Goal: Information Seeking & Learning: Learn about a topic

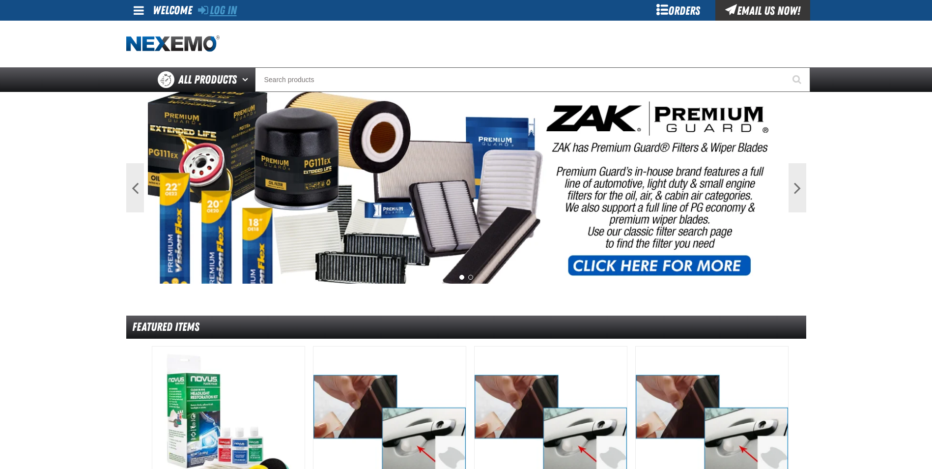
click at [220, 10] on link "Log In" at bounding box center [217, 10] width 39 height 14
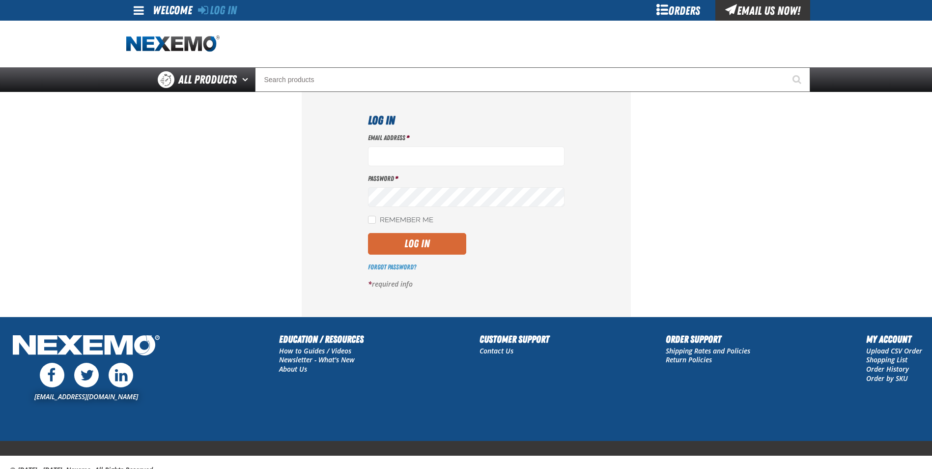
type input "cphillips@vtaig.com"
click at [400, 237] on button "Log In" at bounding box center [417, 244] width 98 height 22
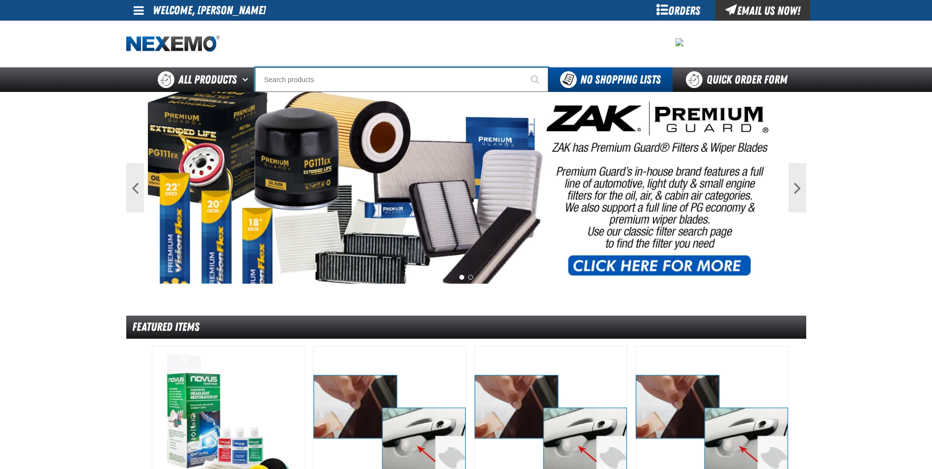
click at [451, 88] on input "Search" at bounding box center [401, 79] width 293 height 25
type input "G"
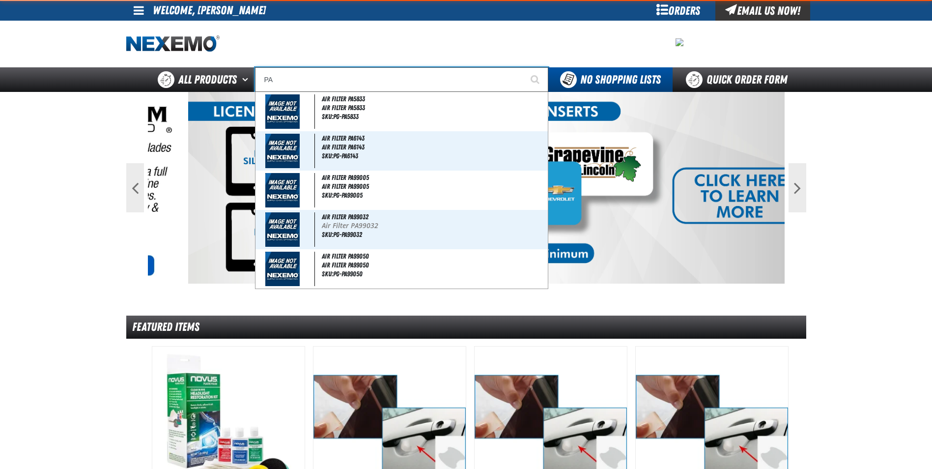
type input "PAI"
type input "PAIntstik - White"
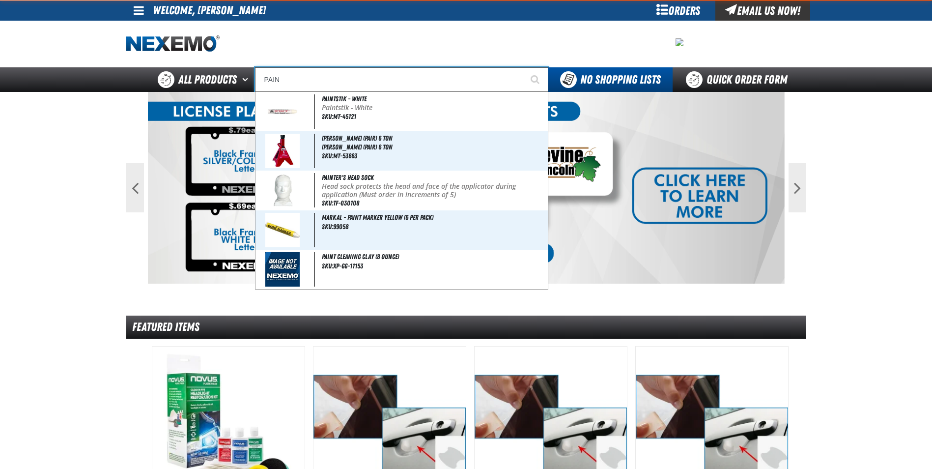
type input "PAINT"
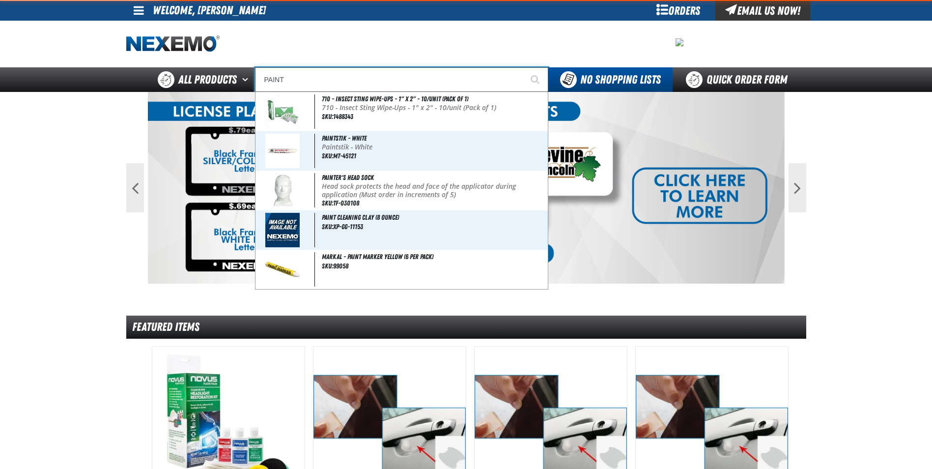
type input "PAINT Cleaning Clay (8 ounce)"
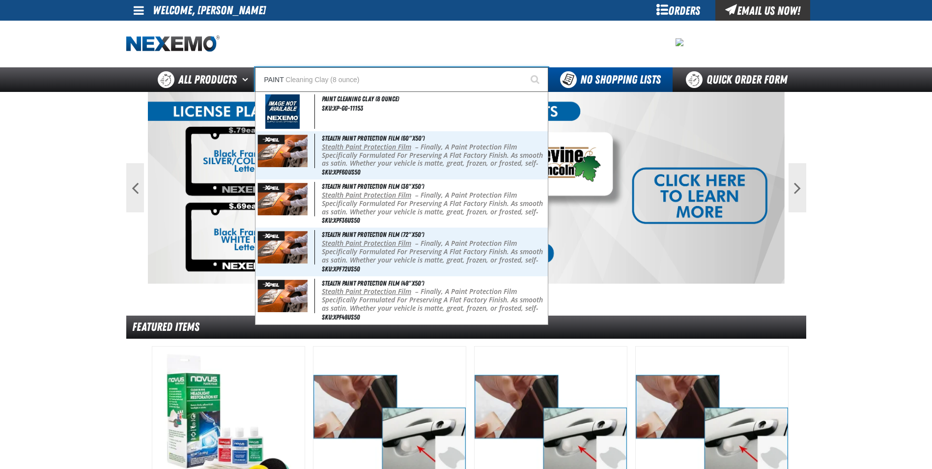
type input "PAINT"
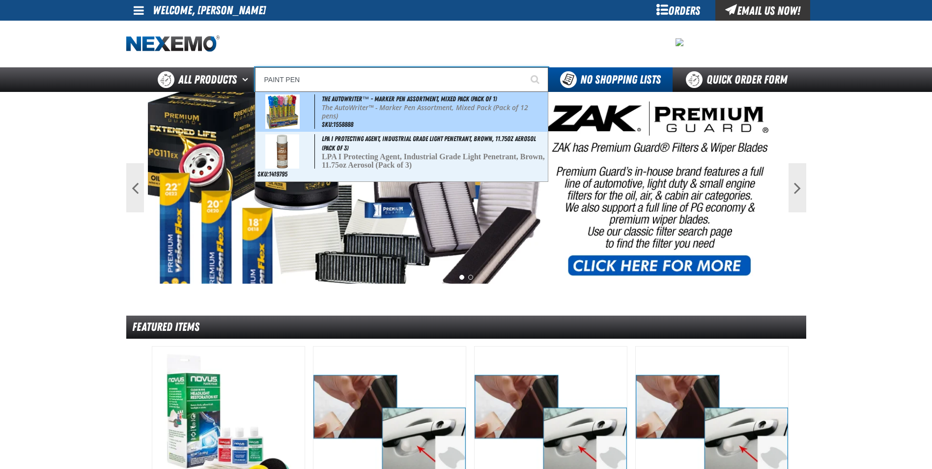
click at [402, 117] on p "The AutoWriter™ - Marker Pen Assortment, Mixed Pack (Pack of 12 pens)" at bounding box center [434, 112] width 224 height 17
type input "The AutoWriter™ - Marker Pen Assortment, Mixed Pack (Pack of 1)"
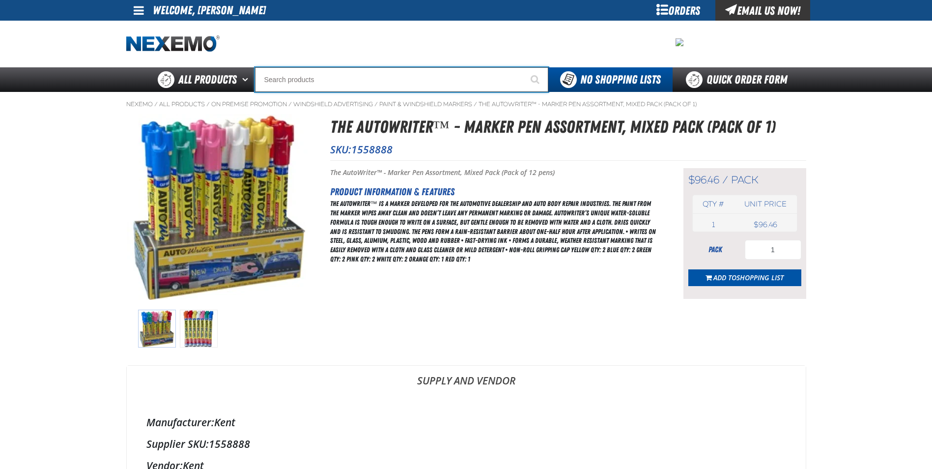
click at [329, 77] on input "Search" at bounding box center [401, 79] width 293 height 25
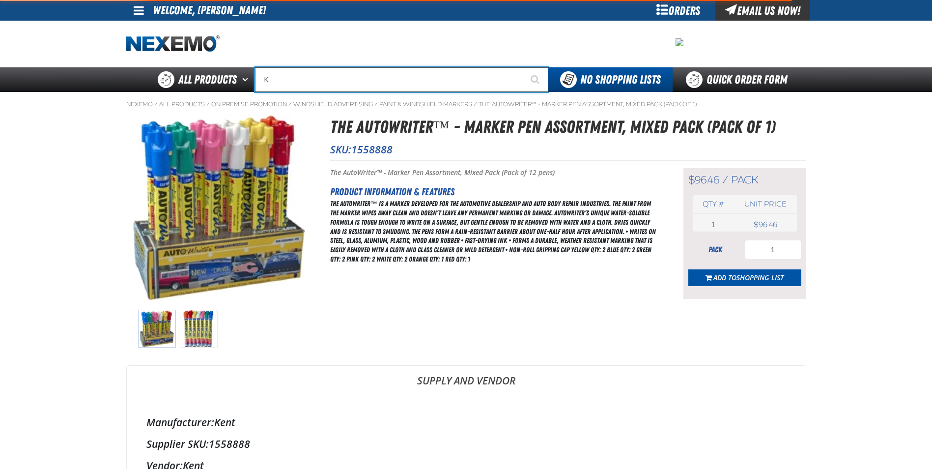
type input "KE"
type input "[PERSON_NAME]"
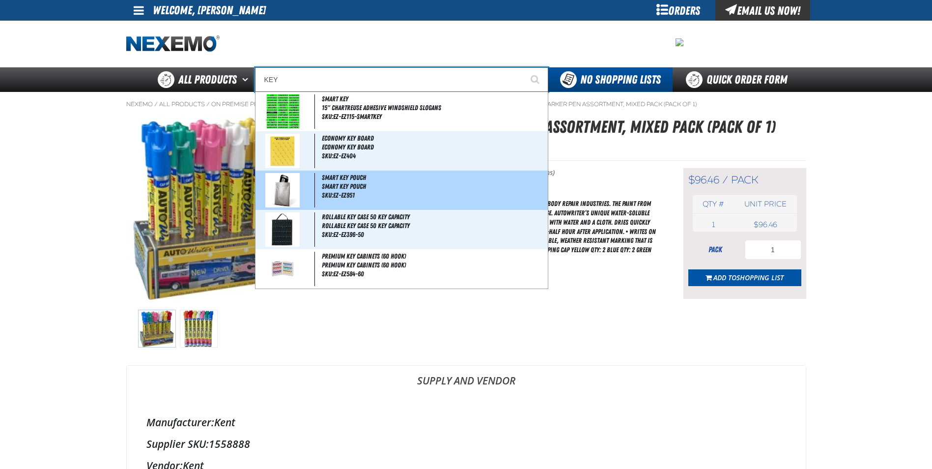
click at [327, 185] on span "Smart Key Pouch" at bounding box center [434, 186] width 224 height 8
type input "Smart Key Pouch"
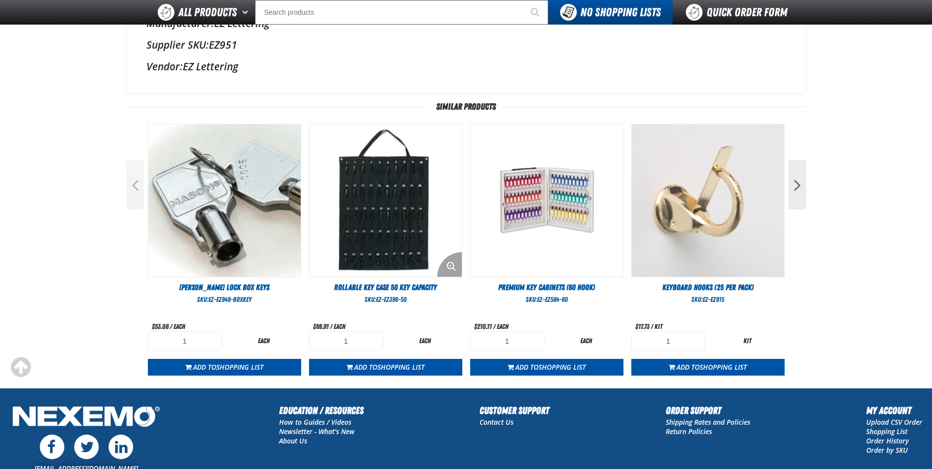
scroll to position [344, 0]
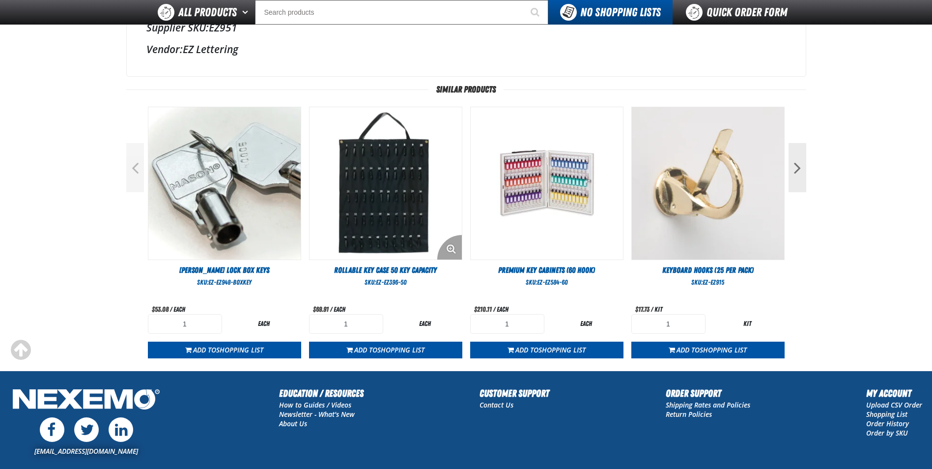
click at [406, 226] on img "View Details of the Rollable Key Case 50 Key Capacity" at bounding box center [386, 183] width 152 height 152
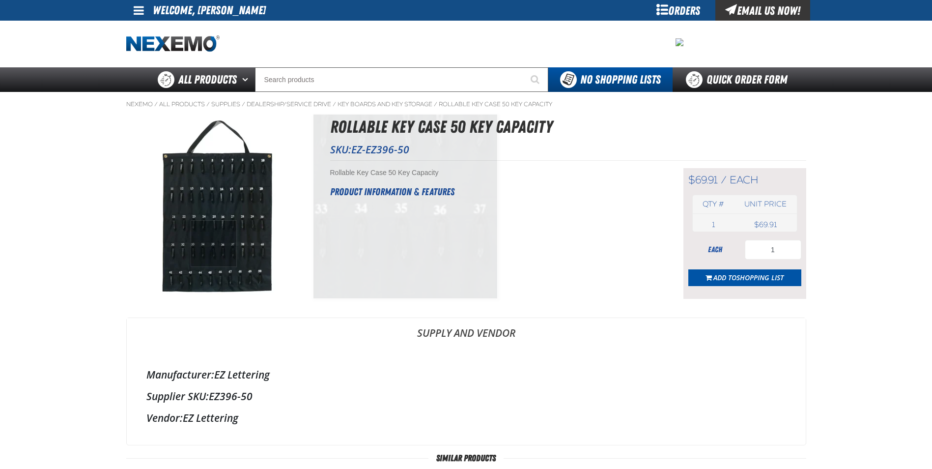
click at [214, 244] on img at bounding box center [220, 207] width 186 height 186
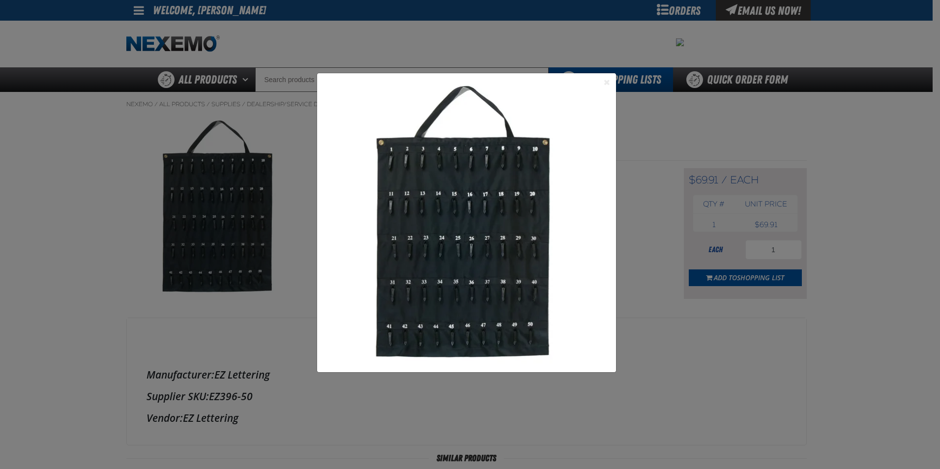
click at [610, 83] on button "Close the Dialog" at bounding box center [607, 82] width 12 height 12
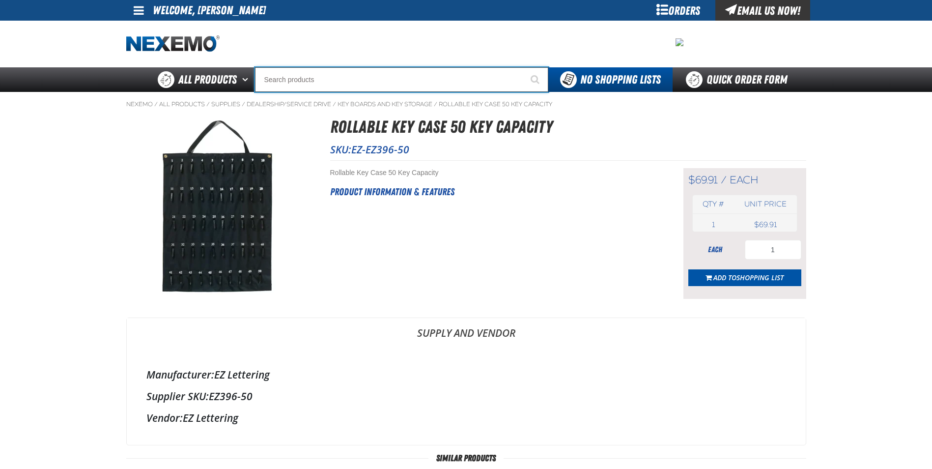
click at [355, 83] on input "Search" at bounding box center [401, 79] width 293 height 25
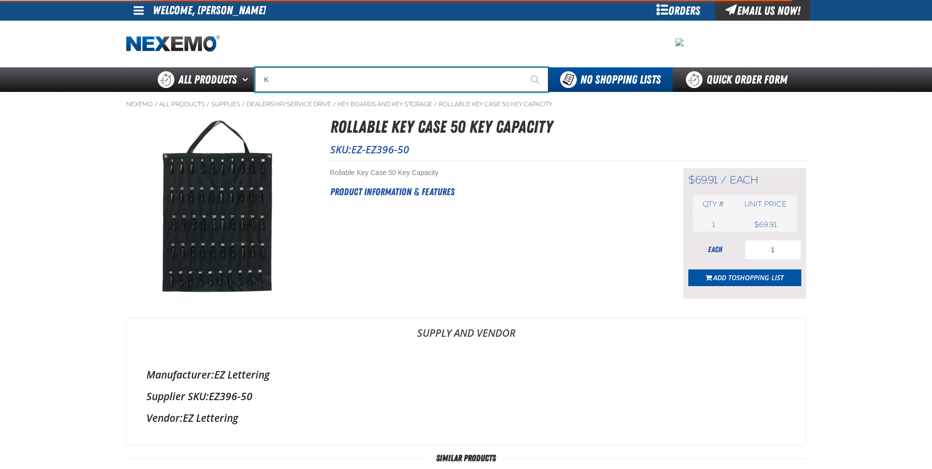
type input "KE"
type input "[PERSON_NAME]"
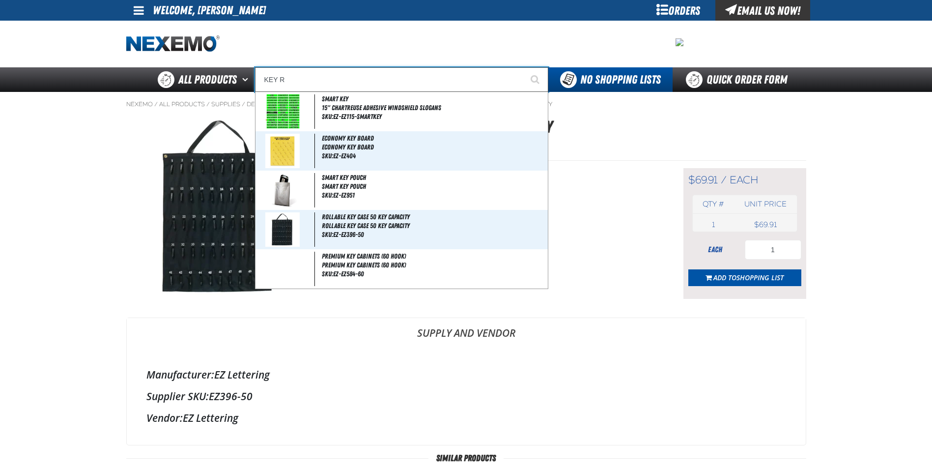
type input "KEY RI"
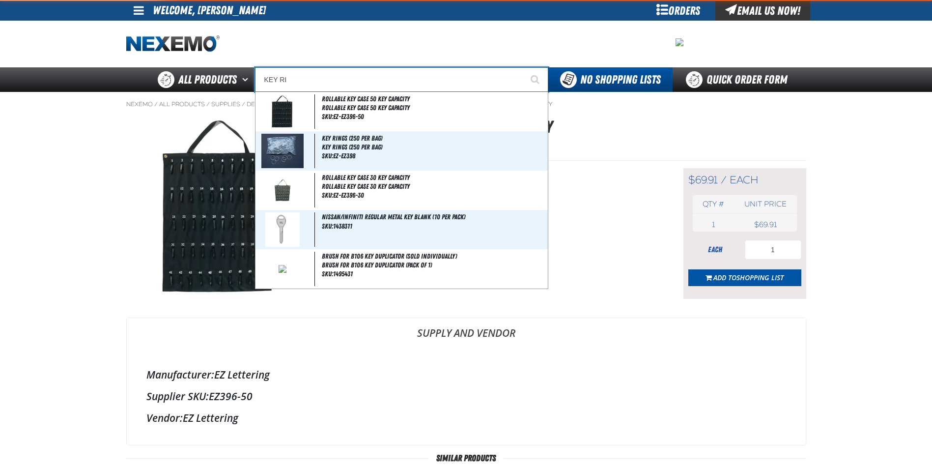
type input "KEY RIngs (250 per bag)"
type input "KEY RIN"
type input "KEY RINgs (250 per bag)"
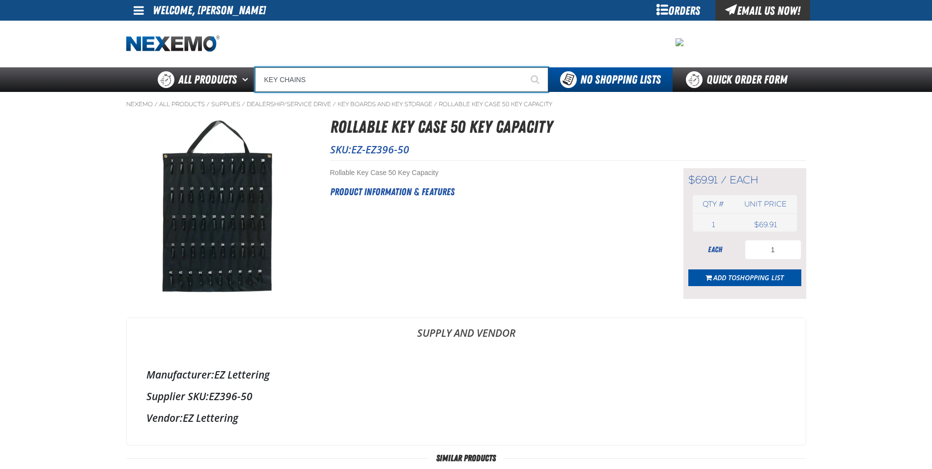
type input "KEY CHAINS"
click at [524, 67] on button "Start Searching" at bounding box center [536, 79] width 25 height 25
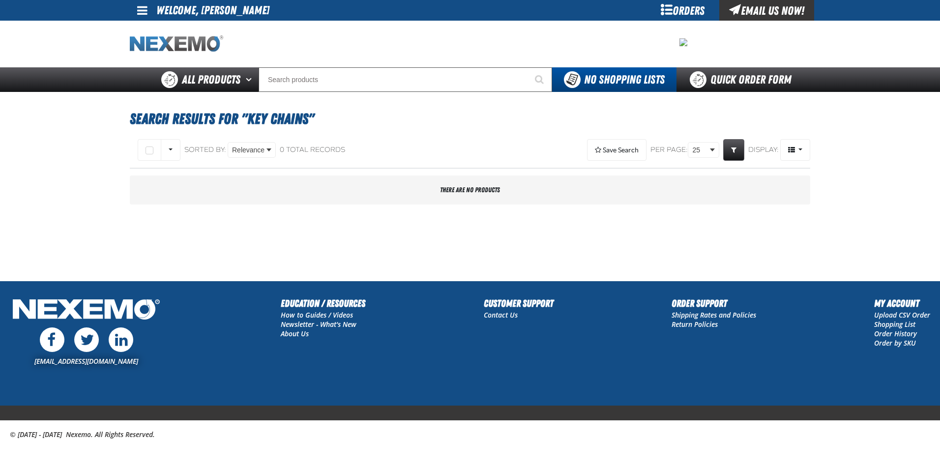
click at [191, 49] on img "Home" at bounding box center [176, 43] width 93 height 17
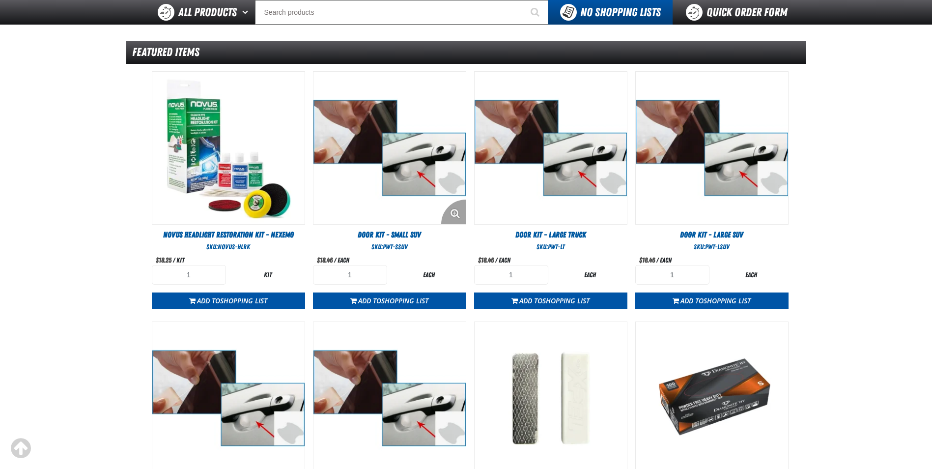
scroll to position [246, 0]
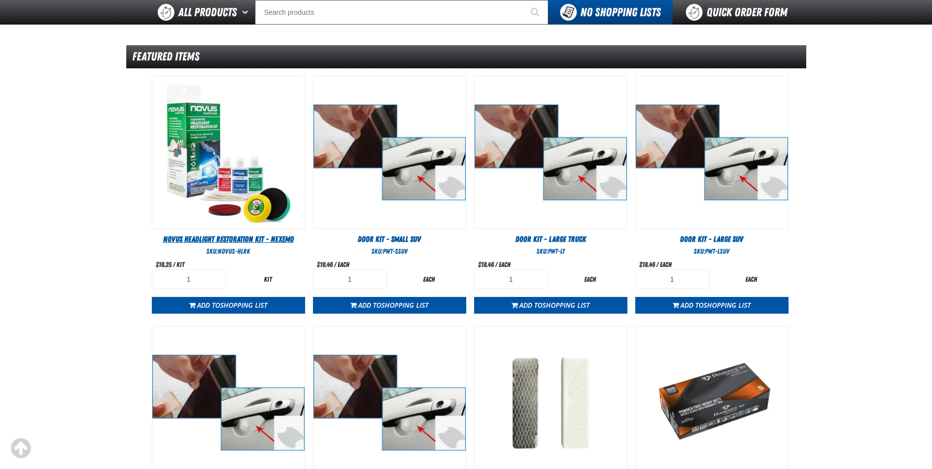
click at [241, 242] on span "Novus Headlight Restoration Kit - Nexemo" at bounding box center [228, 238] width 131 height 9
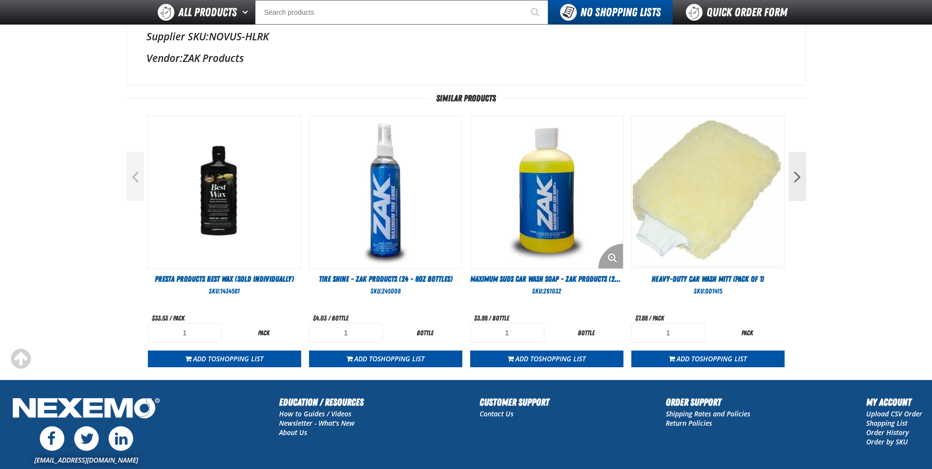
scroll to position [442, 0]
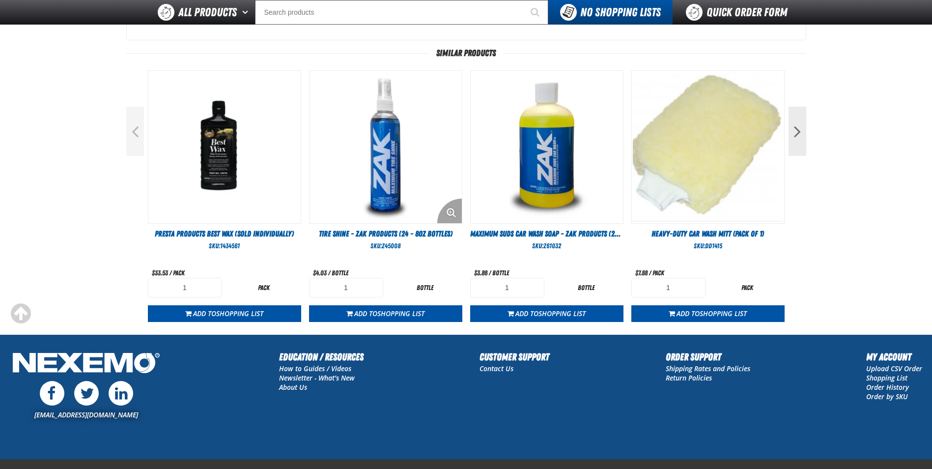
click at [388, 188] on img "View Details of the Tire Shine - ZAK Products (24 - 8oz bottles)" at bounding box center [386, 147] width 152 height 152
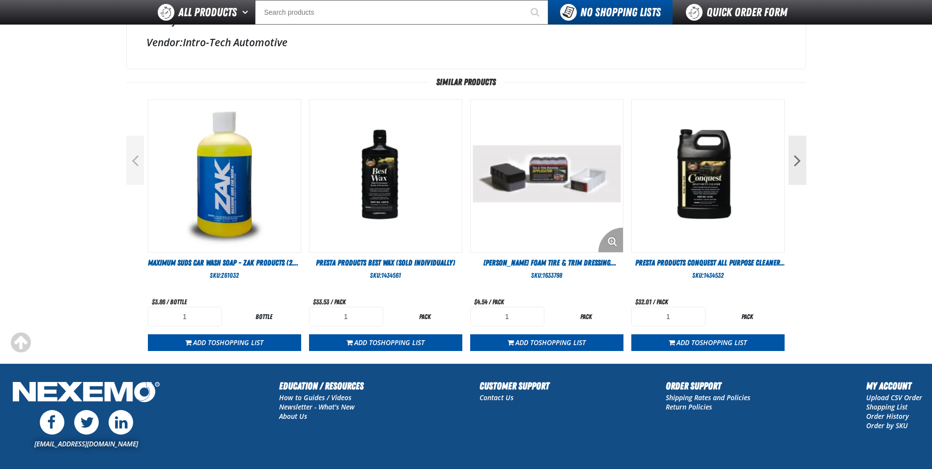
scroll to position [344, 0]
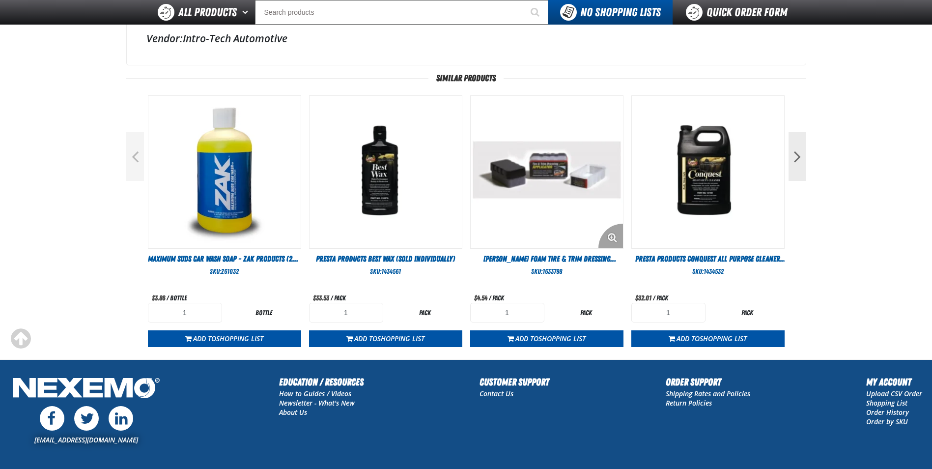
click at [541, 204] on img "View Details of the S.M. Arnold Foam Tire & Trim Dressing Applicator" at bounding box center [547, 172] width 152 height 152
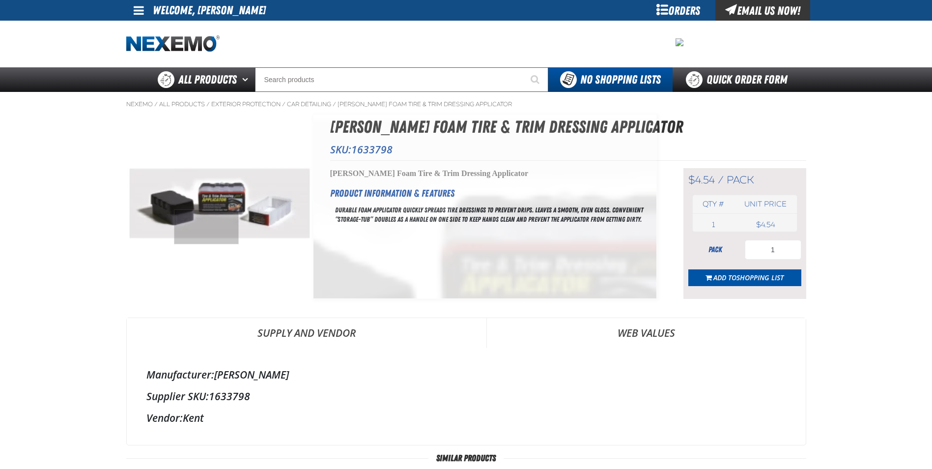
click at [200, 220] on img at bounding box center [220, 206] width 186 height 77
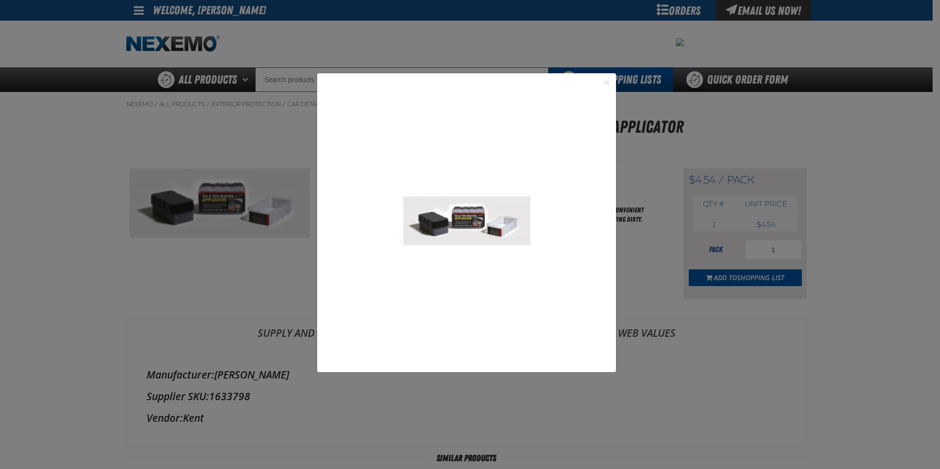
click at [601, 83] on button "Close the Dialog" at bounding box center [607, 82] width 12 height 12
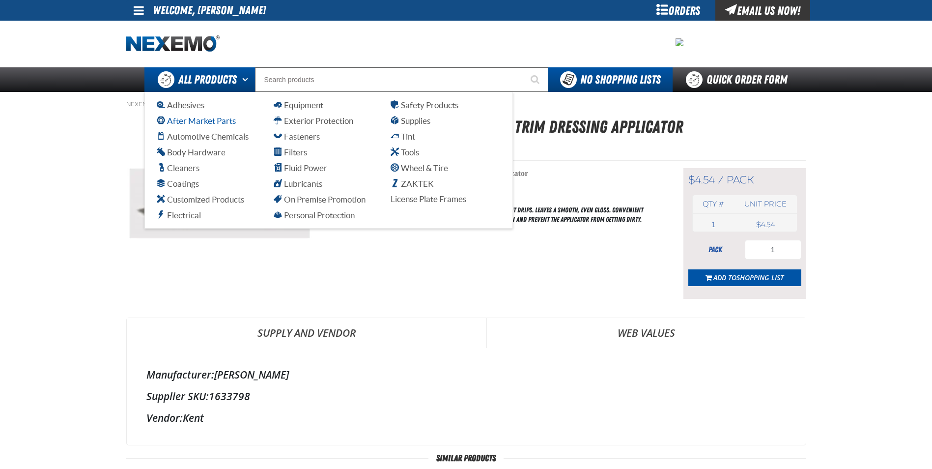
click at [218, 120] on span "After Market Parts" at bounding box center [196, 120] width 79 height 9
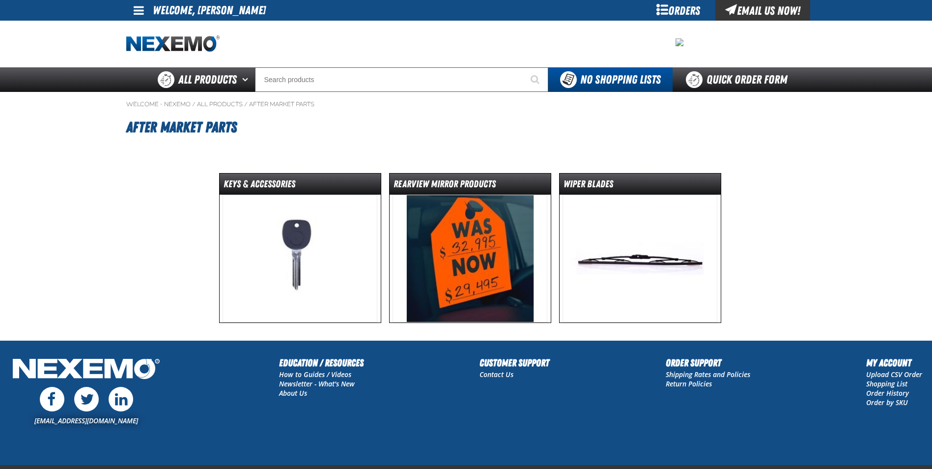
click at [307, 213] on img at bounding box center [300, 259] width 155 height 128
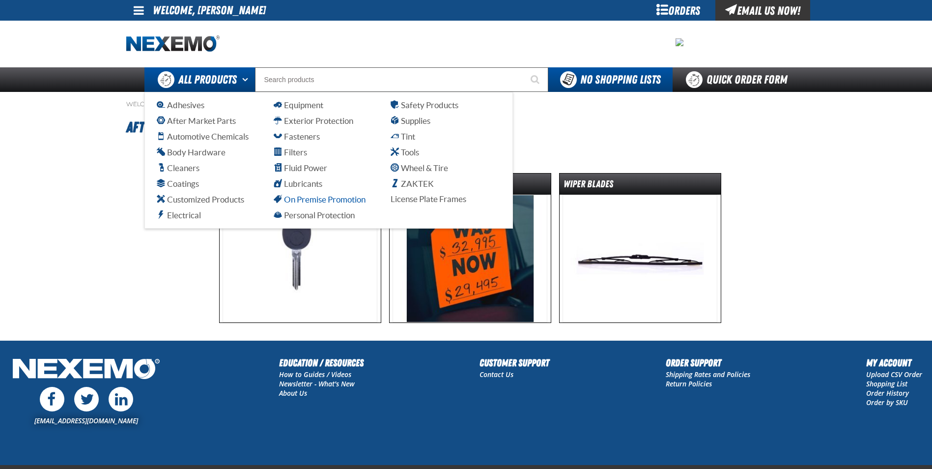
click at [307, 198] on span "On Premise Promotion" at bounding box center [320, 199] width 92 height 9
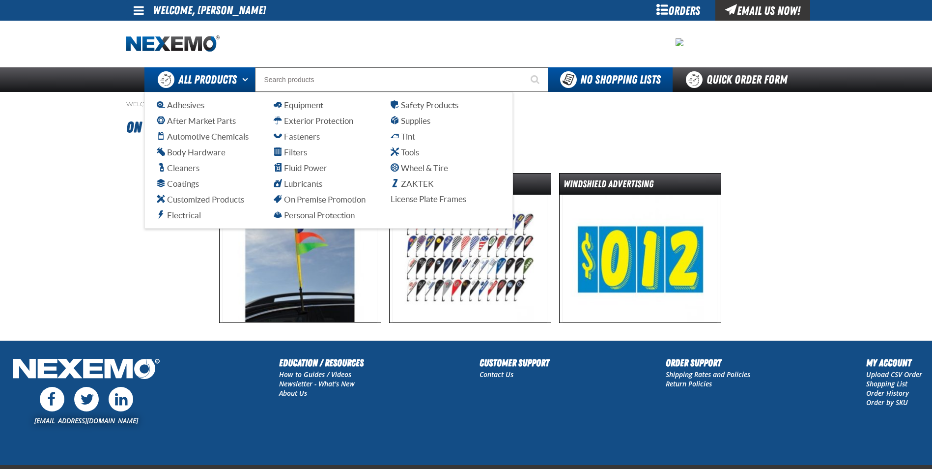
click at [210, 75] on span "All Products" at bounding box center [207, 80] width 58 height 18
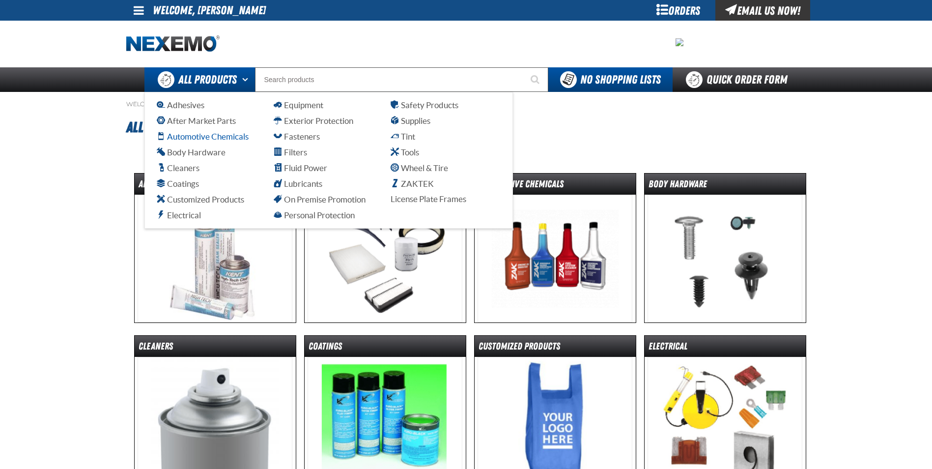
click at [203, 135] on span "Automotive Chemicals" at bounding box center [203, 136] width 92 height 9
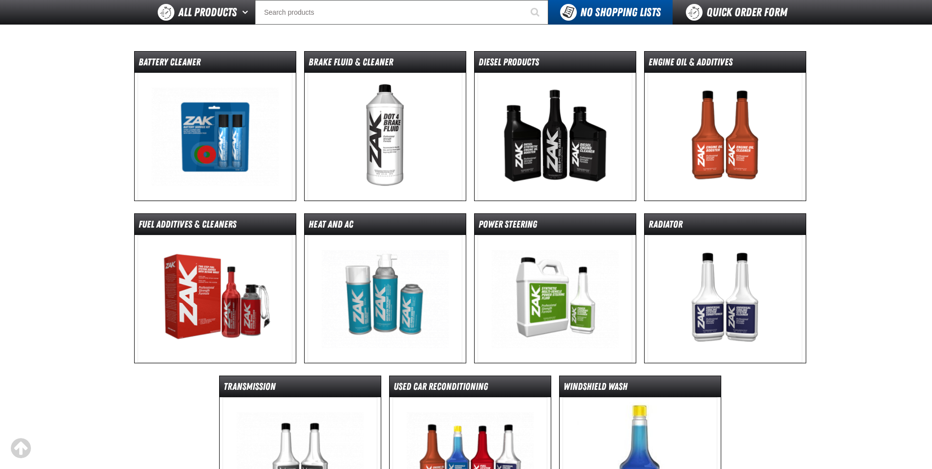
scroll to position [98, 0]
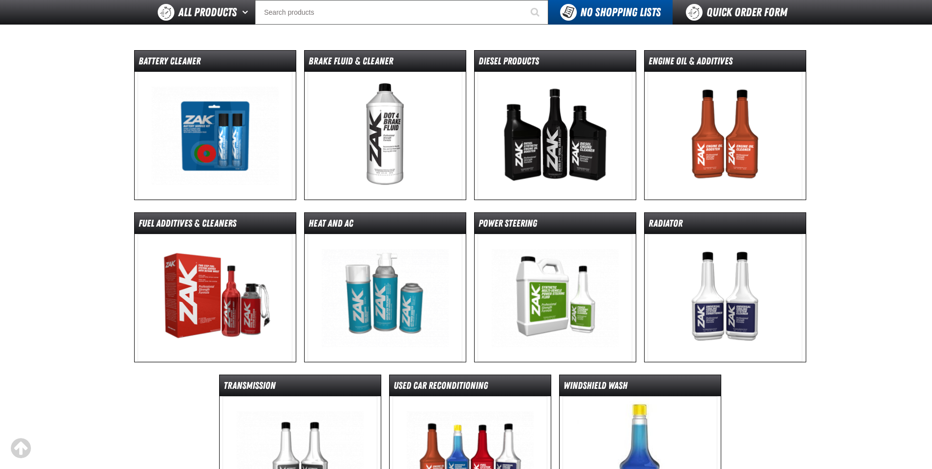
click at [351, 131] on img at bounding box center [385, 136] width 155 height 128
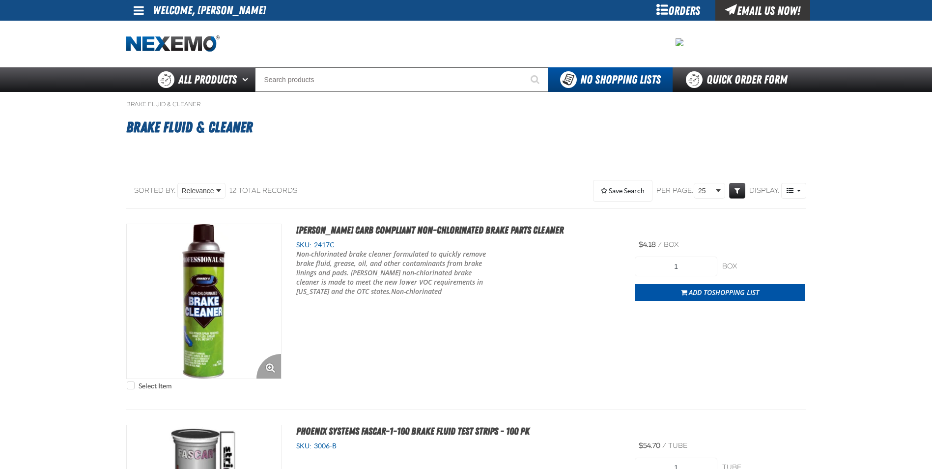
click at [234, 300] on img "View Details of the Johnsen's Carb Compliant Non-Chlorinated Brake Parts Cleaner" at bounding box center [204, 301] width 154 height 154
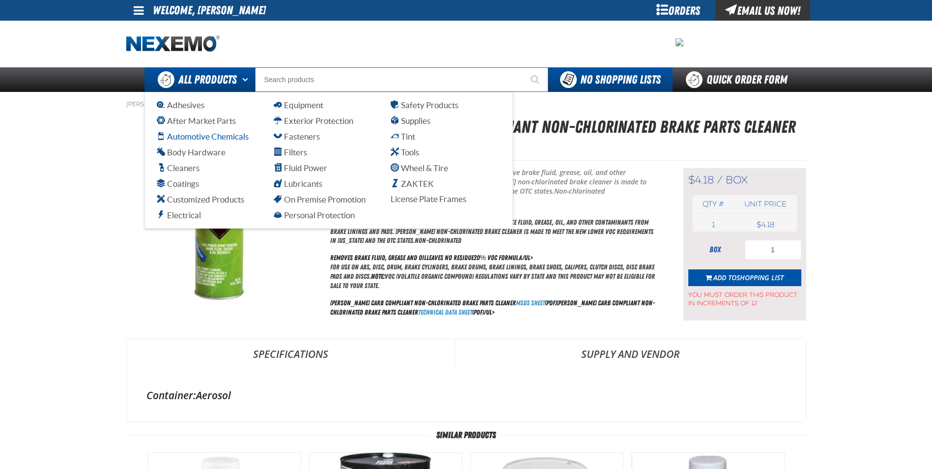
click at [189, 135] on span "Automotive Chemicals" at bounding box center [203, 136] width 92 height 9
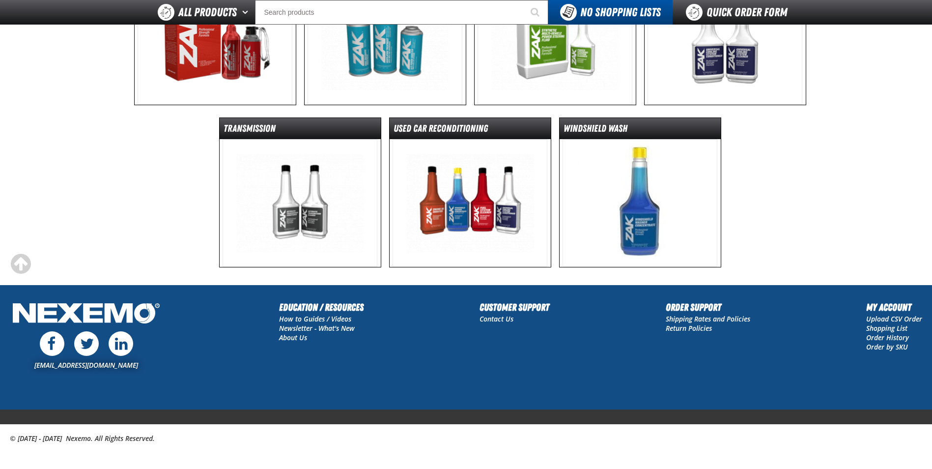
scroll to position [359, 0]
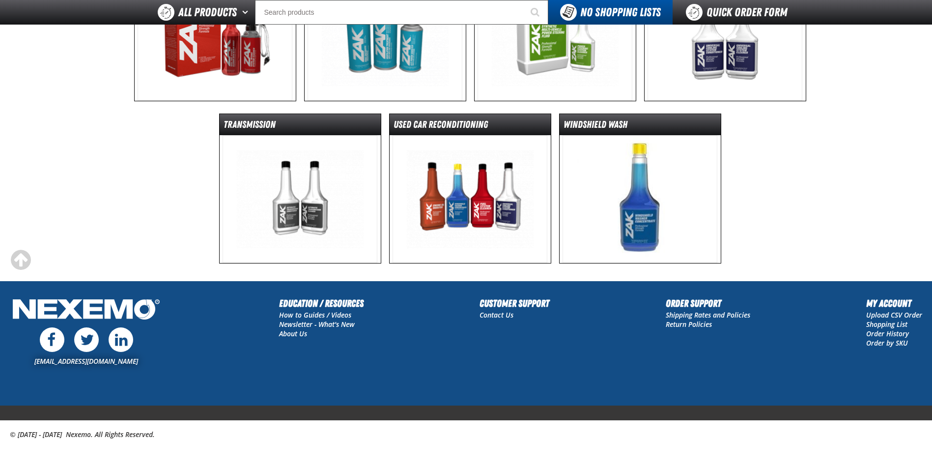
click at [618, 213] on img at bounding box center [640, 199] width 155 height 128
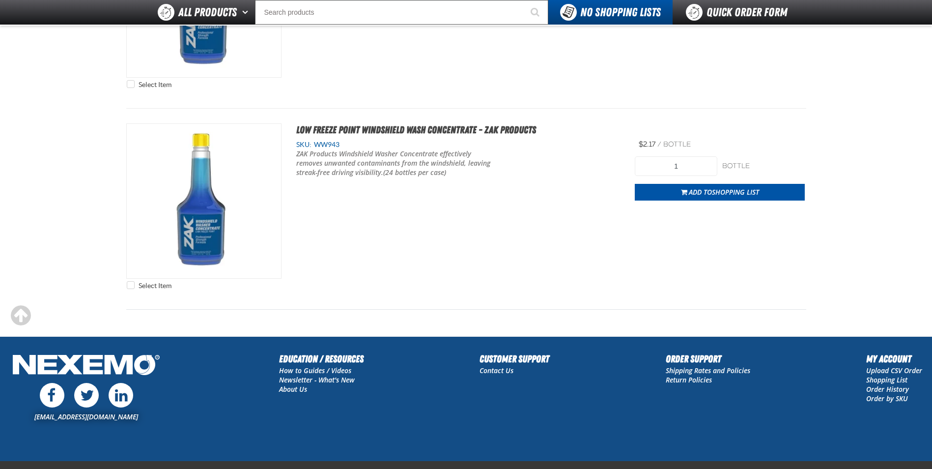
scroll to position [1081, 0]
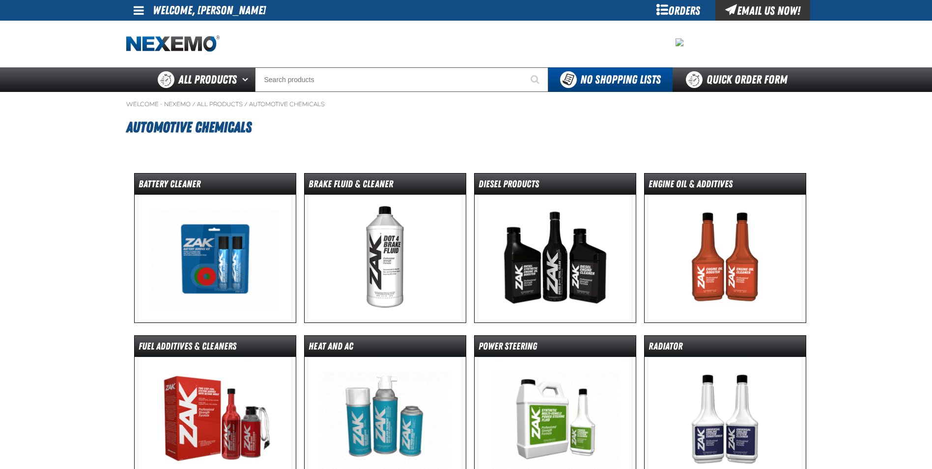
scroll to position [384, 0]
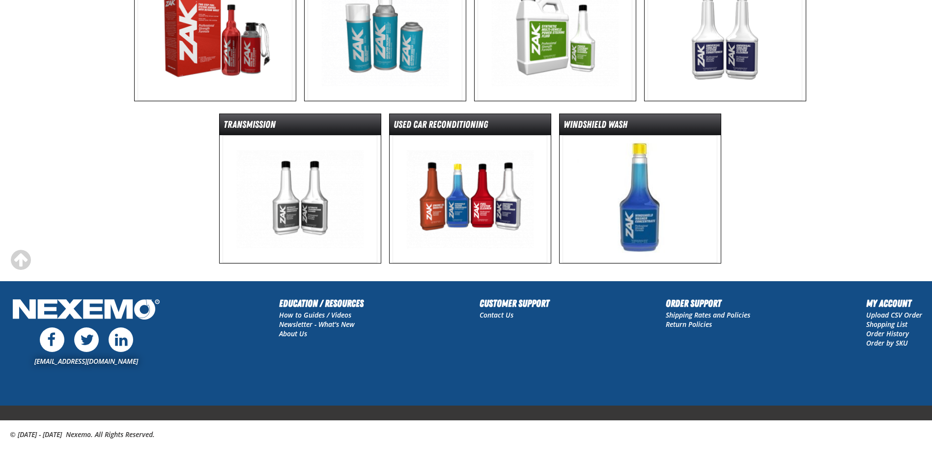
click at [486, 187] on img at bounding box center [470, 199] width 155 height 128
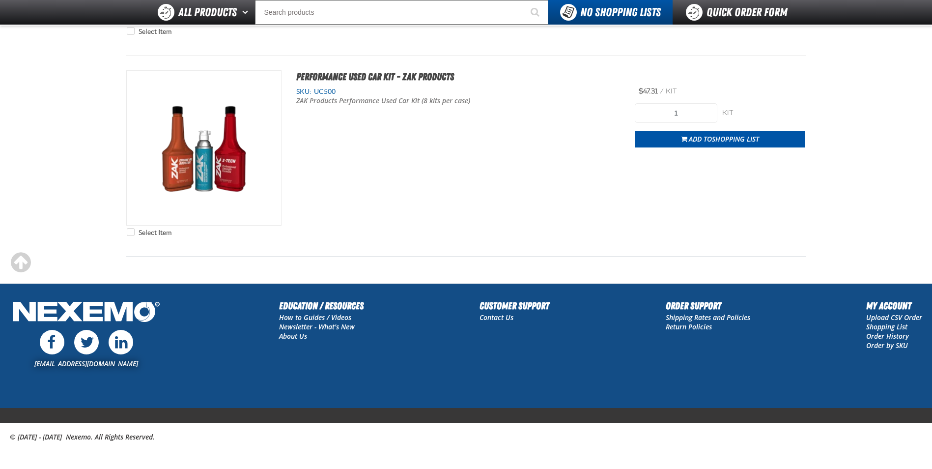
scroll to position [533, 0]
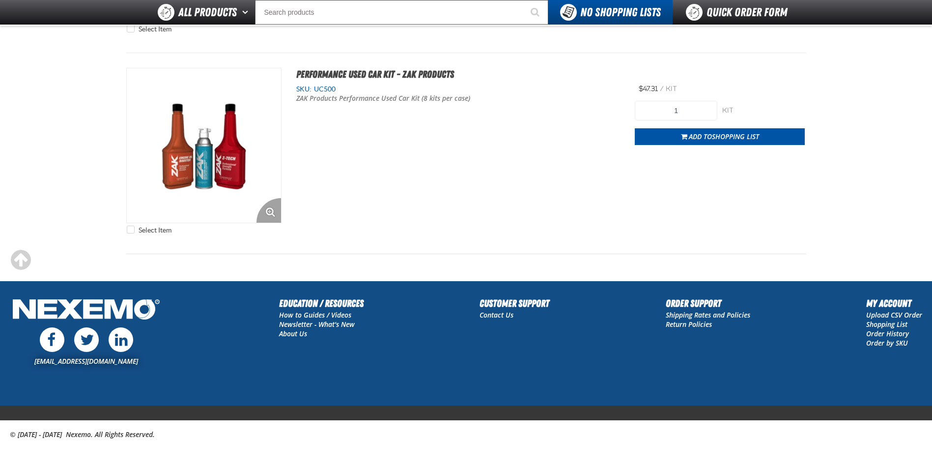
click at [190, 177] on img "View Details of the Performance Used Car Kit - ZAK Products" at bounding box center [204, 145] width 154 height 154
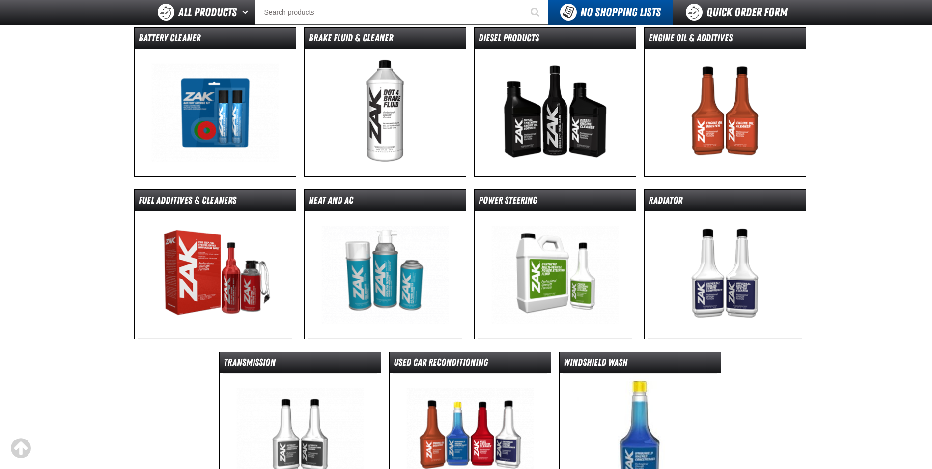
scroll to position [114, 0]
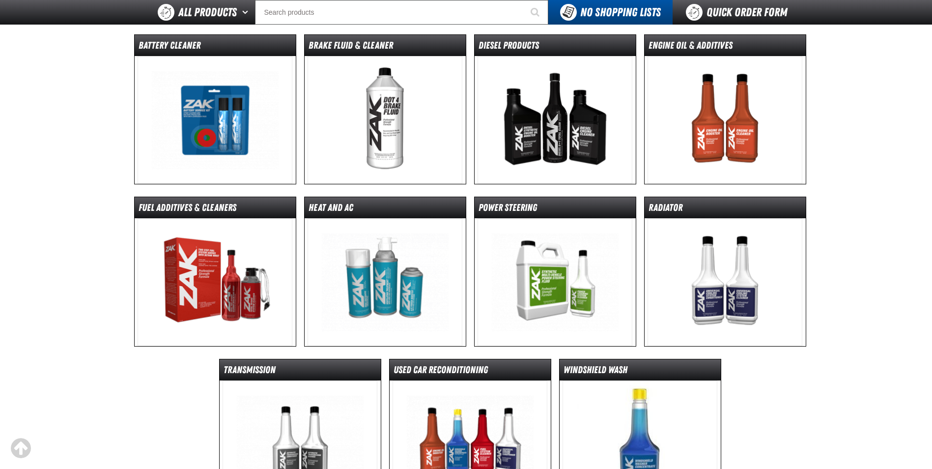
click at [256, 145] on img at bounding box center [215, 120] width 155 height 128
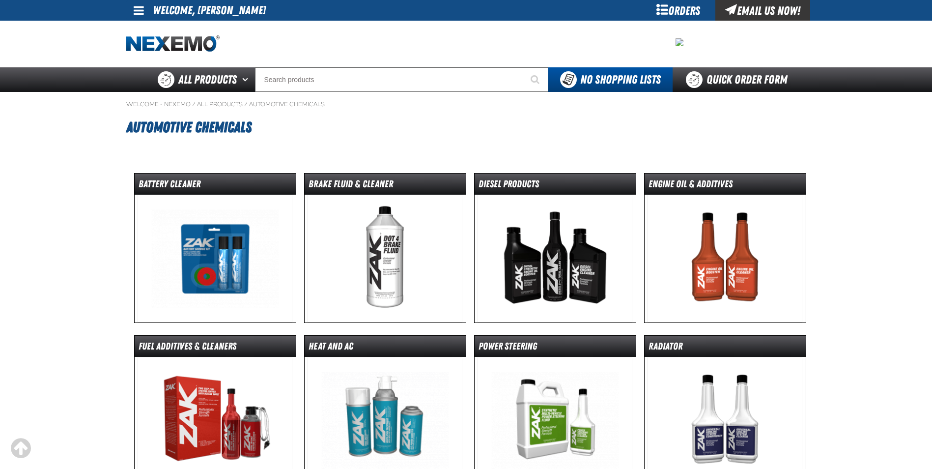
scroll to position [139, 0]
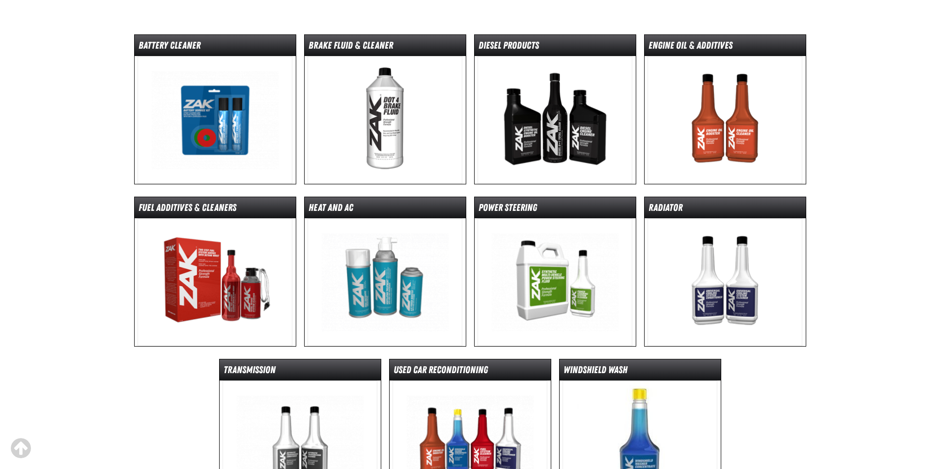
click at [417, 124] on img at bounding box center [385, 120] width 155 height 128
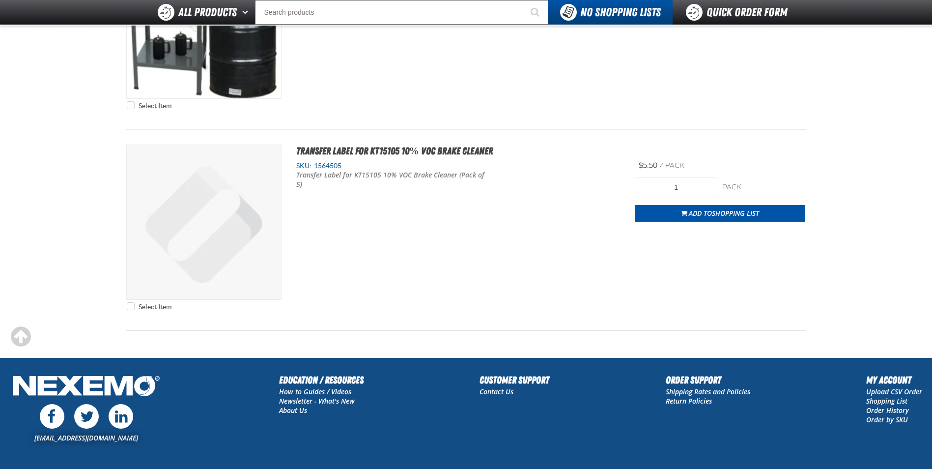
scroll to position [2114, 0]
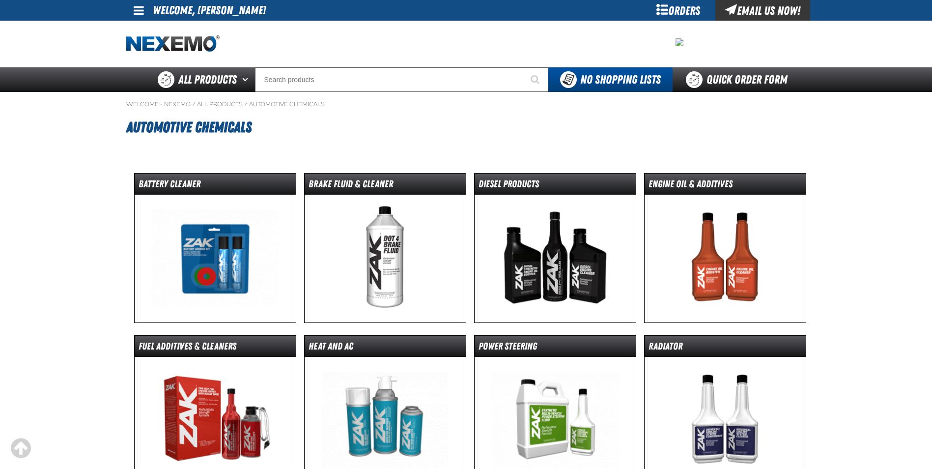
scroll to position [139, 0]
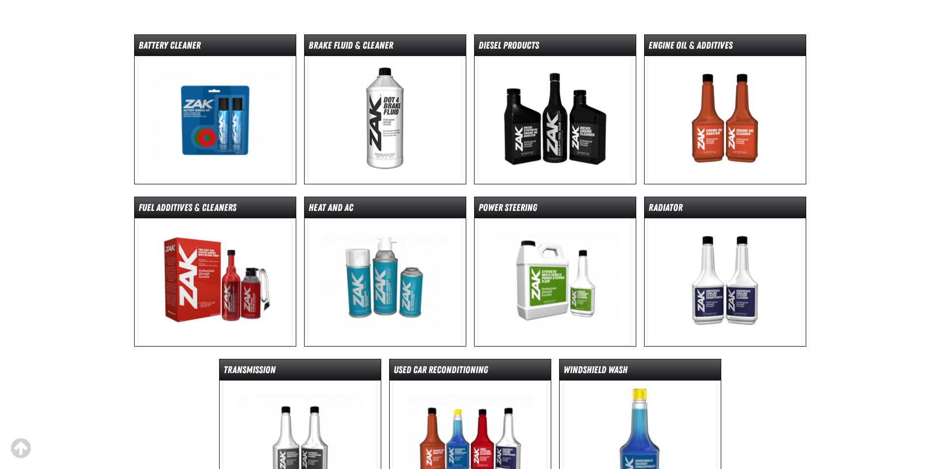
click at [712, 120] on img at bounding box center [725, 120] width 155 height 128
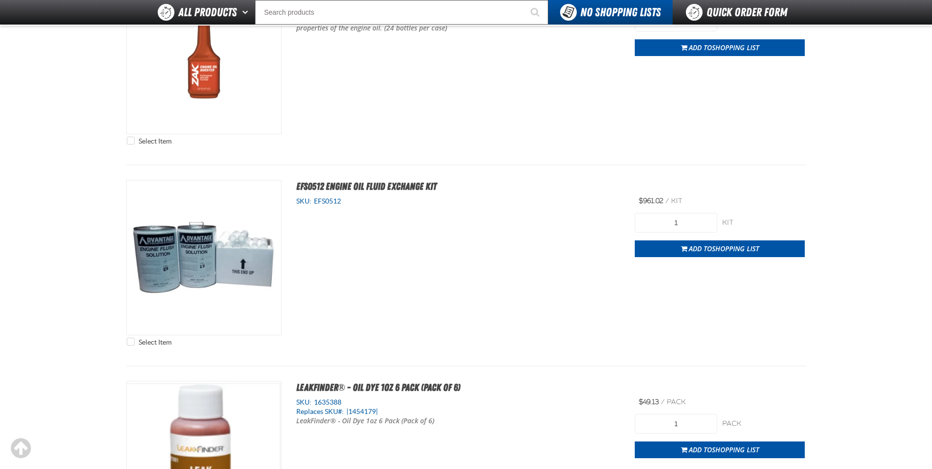
scroll to position [225, 0]
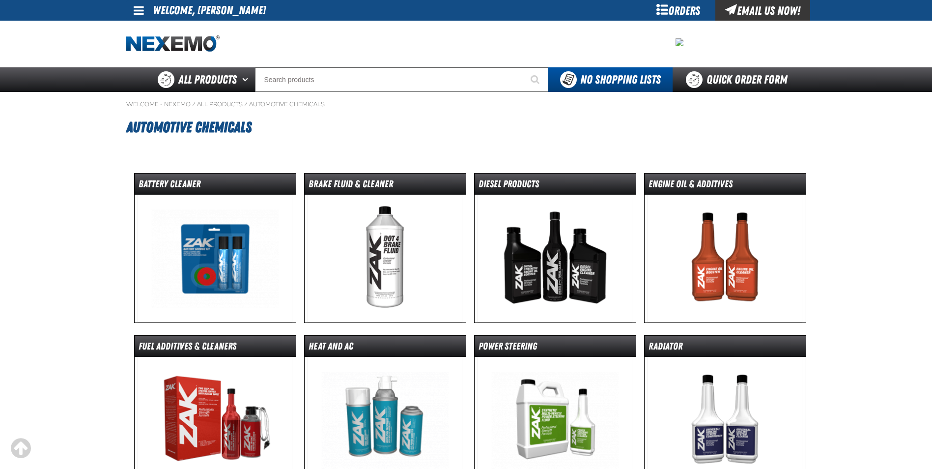
scroll to position [139, 0]
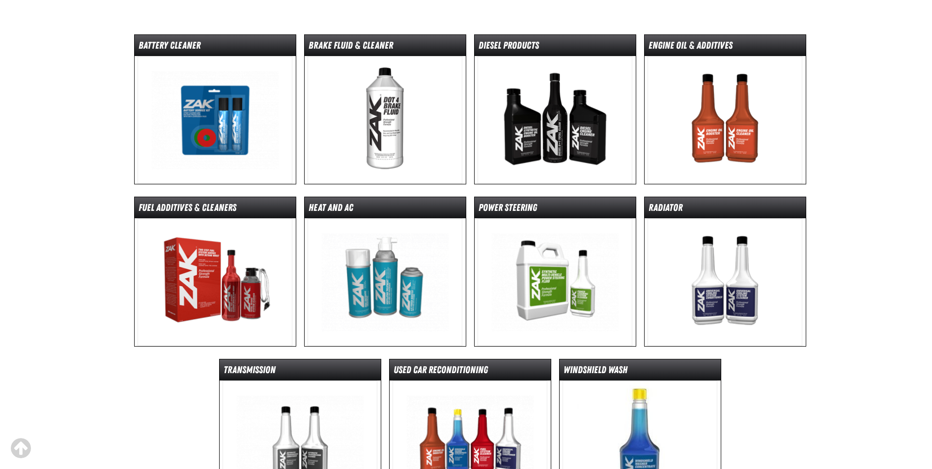
click at [247, 264] on img at bounding box center [215, 282] width 155 height 128
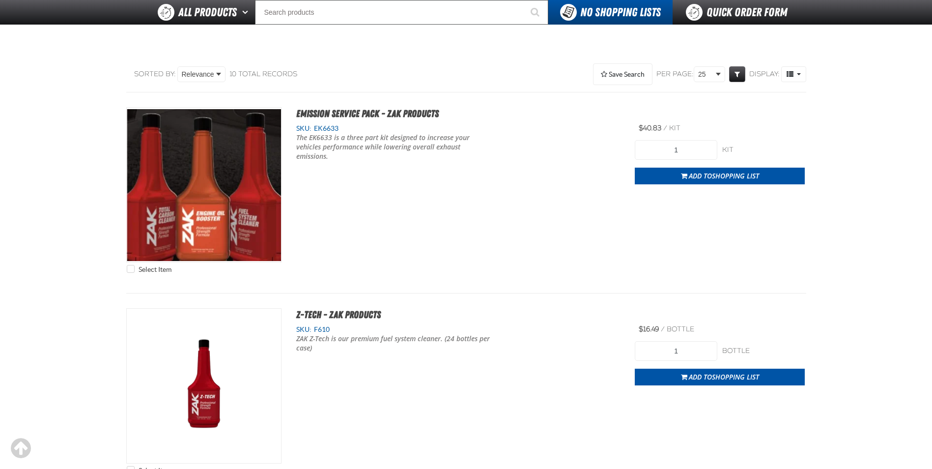
scroll to position [98, 0]
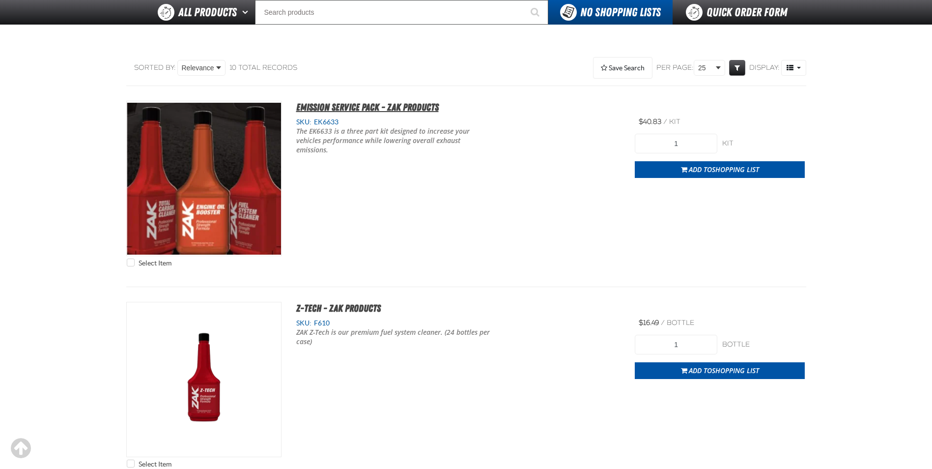
click at [377, 108] on span "Emission Service Pack - ZAK Products" at bounding box center [367, 107] width 143 height 12
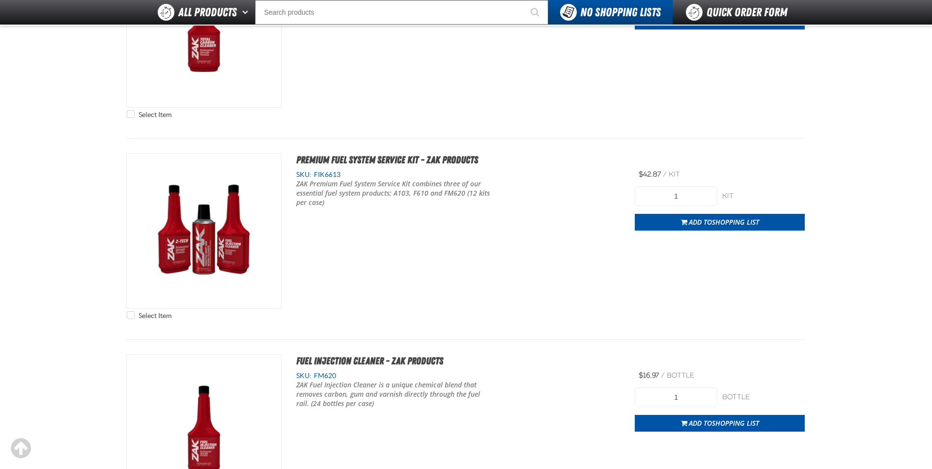
scroll to position [708, 0]
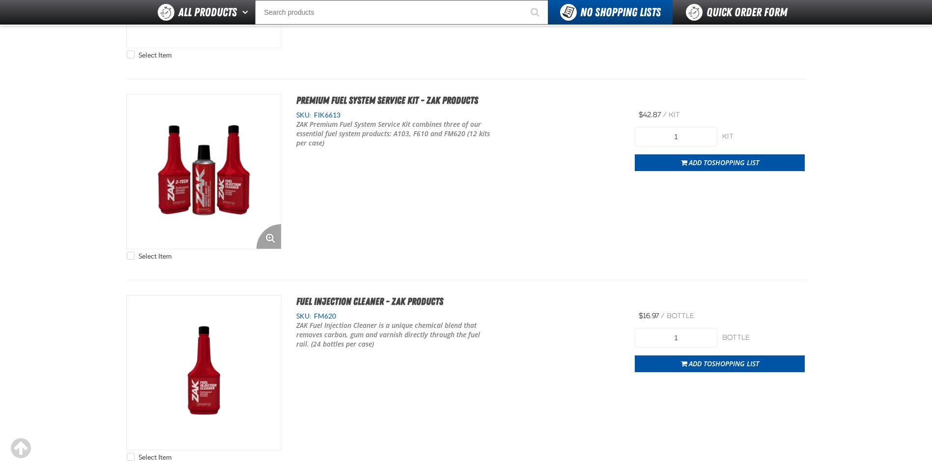
click at [228, 206] on img "View Details of the Premium Fuel System Service Kit - ZAK Products" at bounding box center [204, 171] width 154 height 154
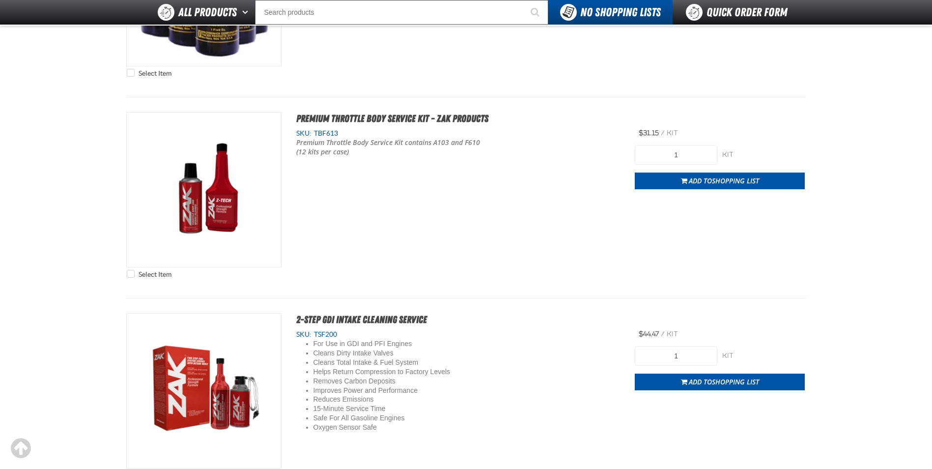
scroll to position [1495, 0]
click at [213, 212] on img "View Details of the Premium Throttle Body Service Kit - ZAK Products" at bounding box center [204, 189] width 154 height 154
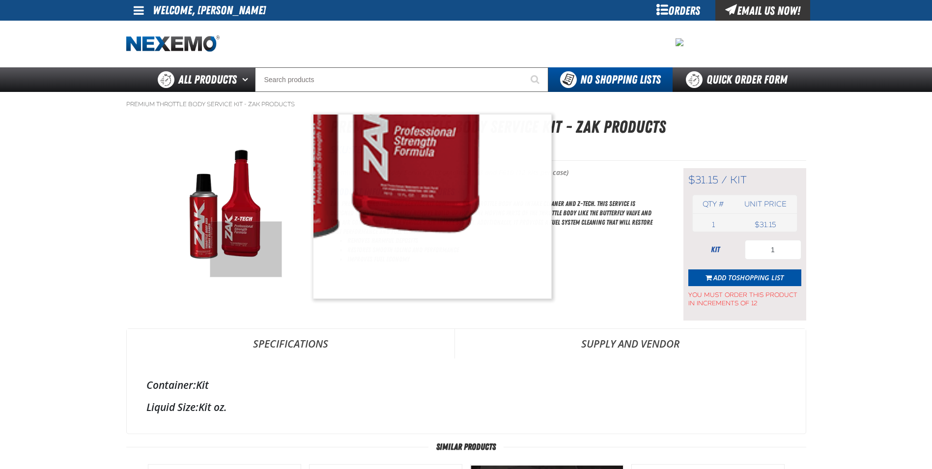
click at [246, 249] on img at bounding box center [220, 206] width 186 height 144
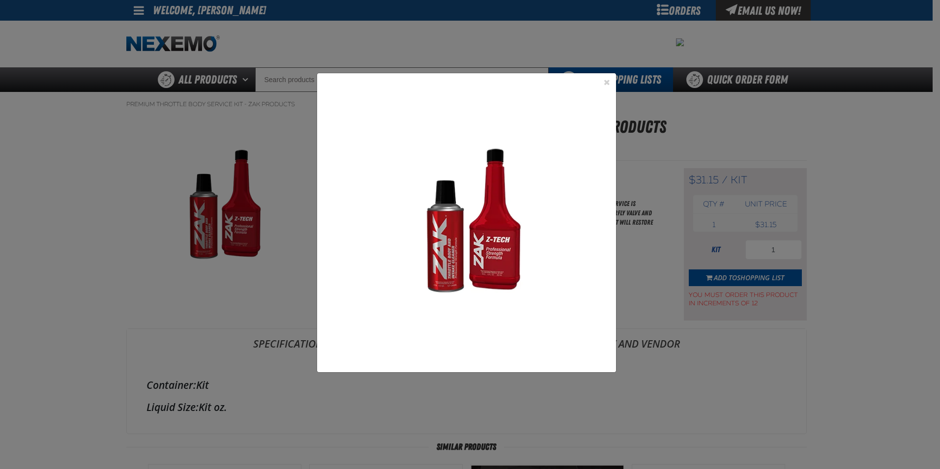
click at [509, 267] on img at bounding box center [466, 222] width 299 height 299
click at [437, 283] on img at bounding box center [466, 222] width 299 height 299
click at [608, 81] on button "Close the Dialog" at bounding box center [607, 82] width 12 height 12
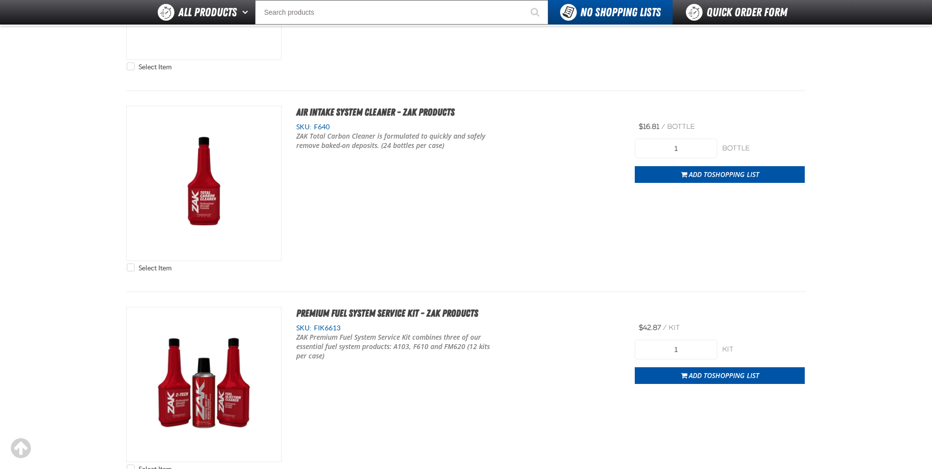
scroll to position [512, 0]
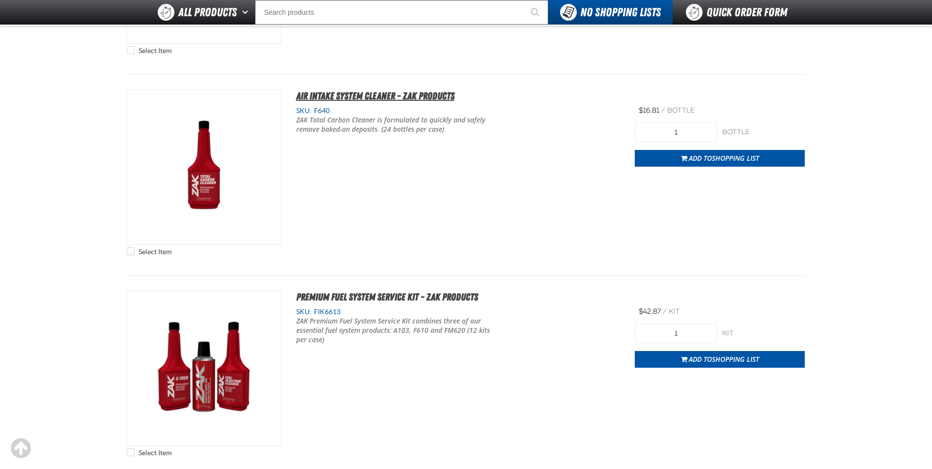
click at [422, 94] on span "Air Intake System Cleaner - ZAK Products" at bounding box center [375, 96] width 158 height 12
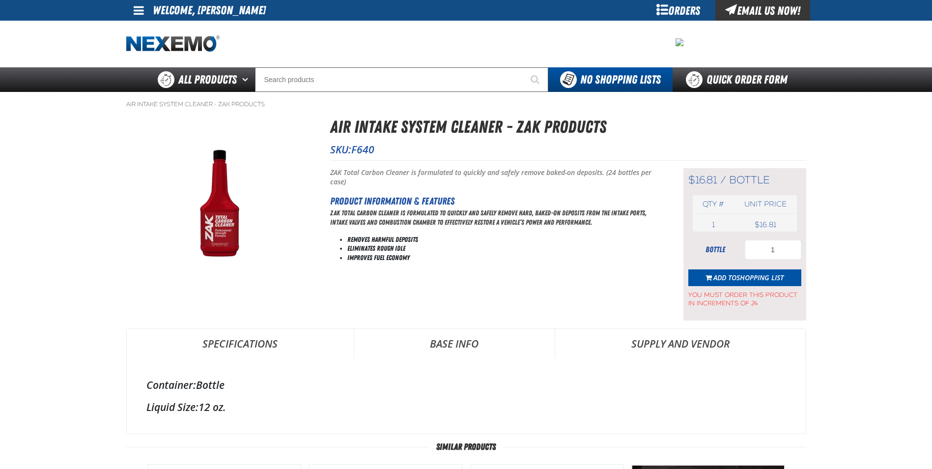
drag, startPoint x: 580, startPoint y: 266, endPoint x: 499, endPoint y: 186, distance: 113.7
click at [499, 186] on p "ZAK Total Carbon Cleaner is formulated to quickly and safely remove baked-on de…" at bounding box center [494, 177] width 329 height 19
drag, startPoint x: 580, startPoint y: 165, endPoint x: 520, endPoint y: 225, distance: 84.8
click at [521, 225] on p "ZAK Total Carbon Cleaner is formulated to quickly and safely remove hard, baked…" at bounding box center [494, 217] width 329 height 19
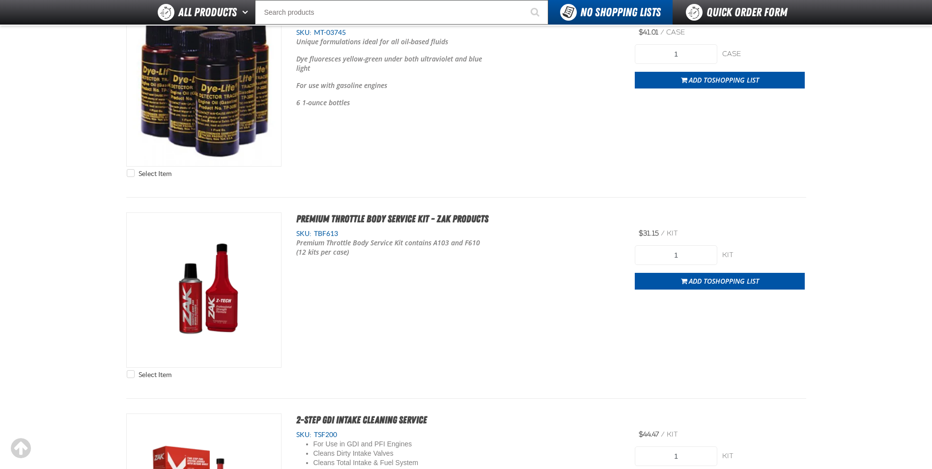
scroll to position [1376, 0]
